Goal: Navigation & Orientation: Find specific page/section

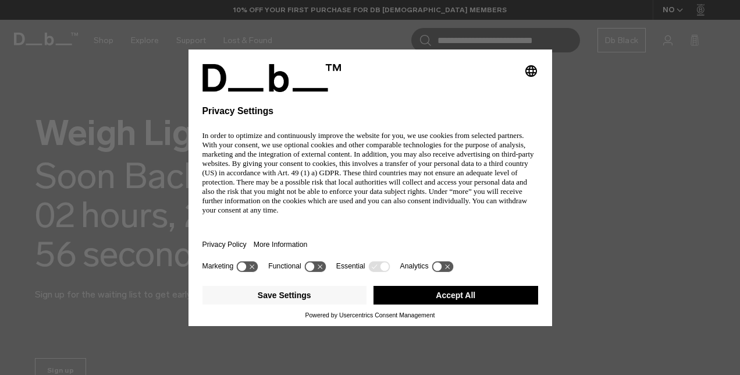
click at [105, 37] on div "Selecting an option will immediately change the language Privacy Settings In or…" at bounding box center [370, 187] width 740 height 375
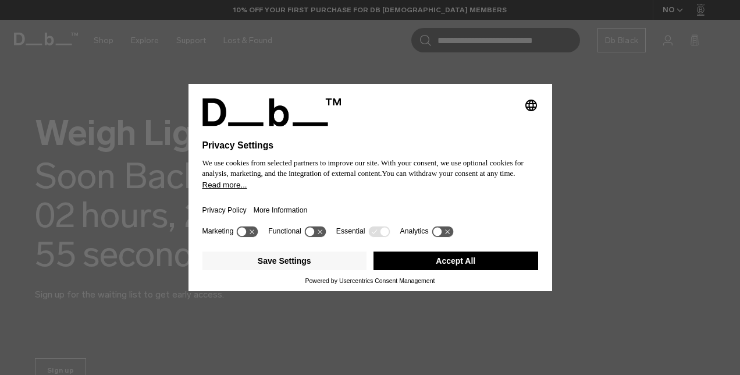
click at [417, 256] on button "Accept All" at bounding box center [456, 260] width 165 height 19
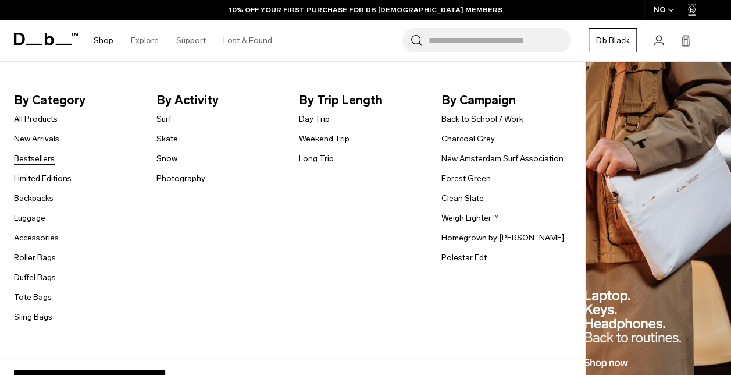
click at [40, 158] on link "Bestsellers" at bounding box center [34, 158] width 41 height 12
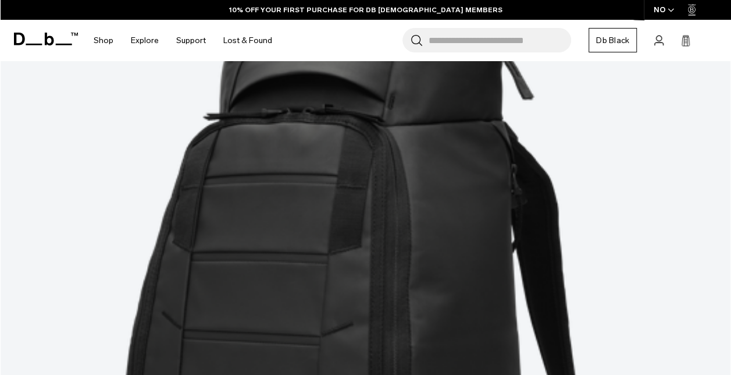
scroll to position [1222, 0]
